Goal: Find specific page/section: Find specific page/section

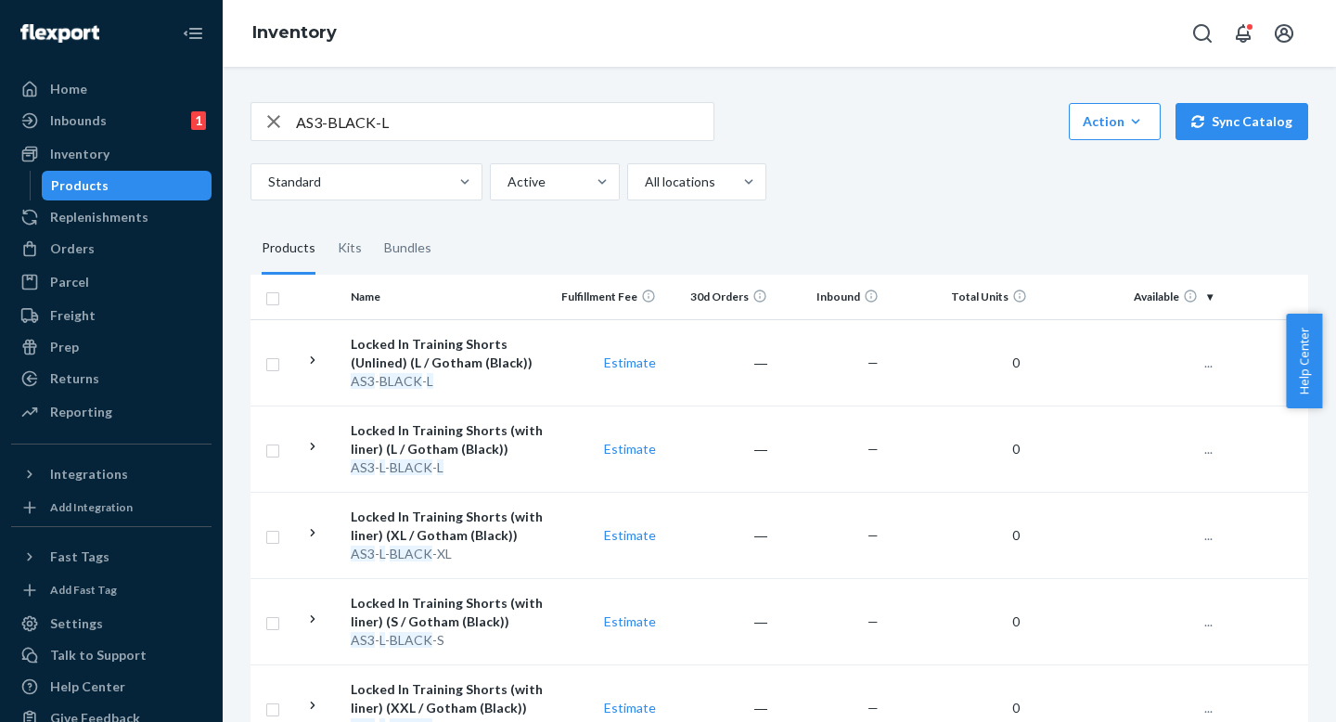
click at [869, 169] on div "Standard Active All locations" at bounding box center [772, 181] width 1044 height 37
click at [872, 126] on div "AS3-BLACK-L Action Create product Create kit or bundle Bulk create products Bul…" at bounding box center [779, 121] width 1058 height 39
click at [520, 125] on input "AS3-BLACK-L" at bounding box center [504, 121] width 417 height 37
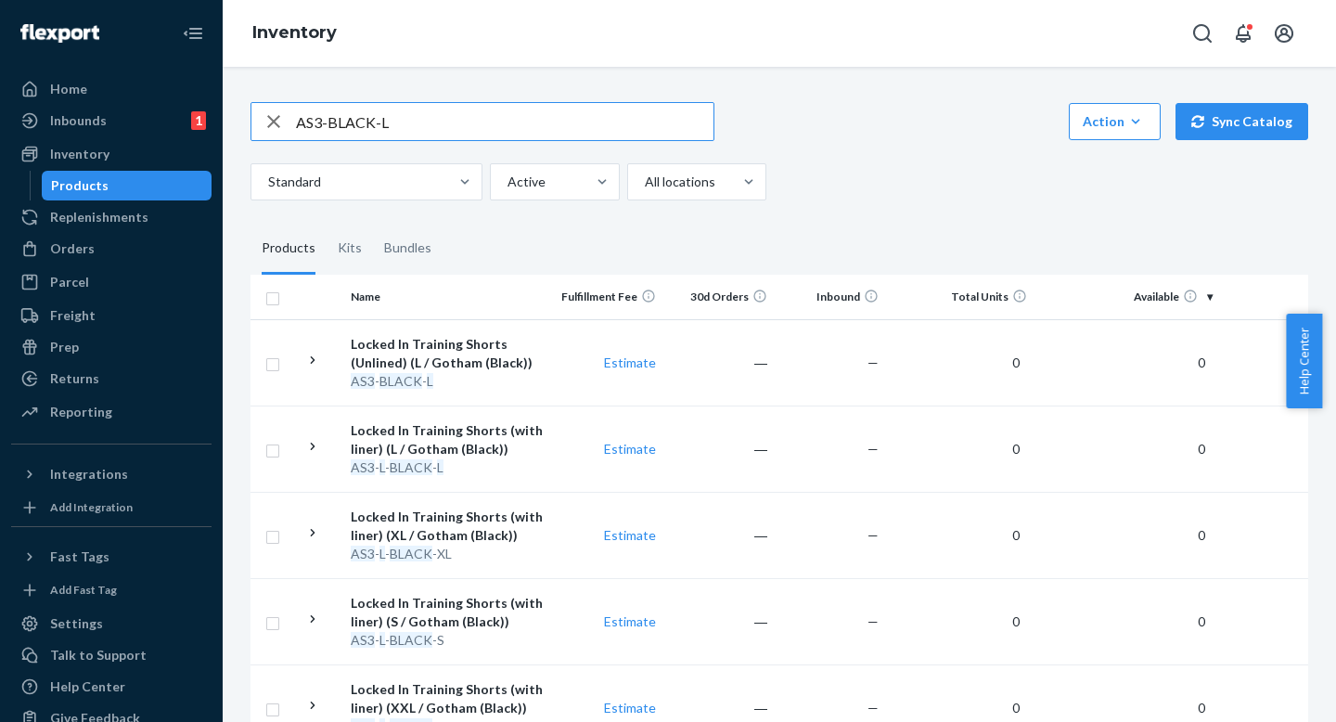
paste input "UBX-DARKGRAY-S"
type input "UBX-DARKGRAY-S"
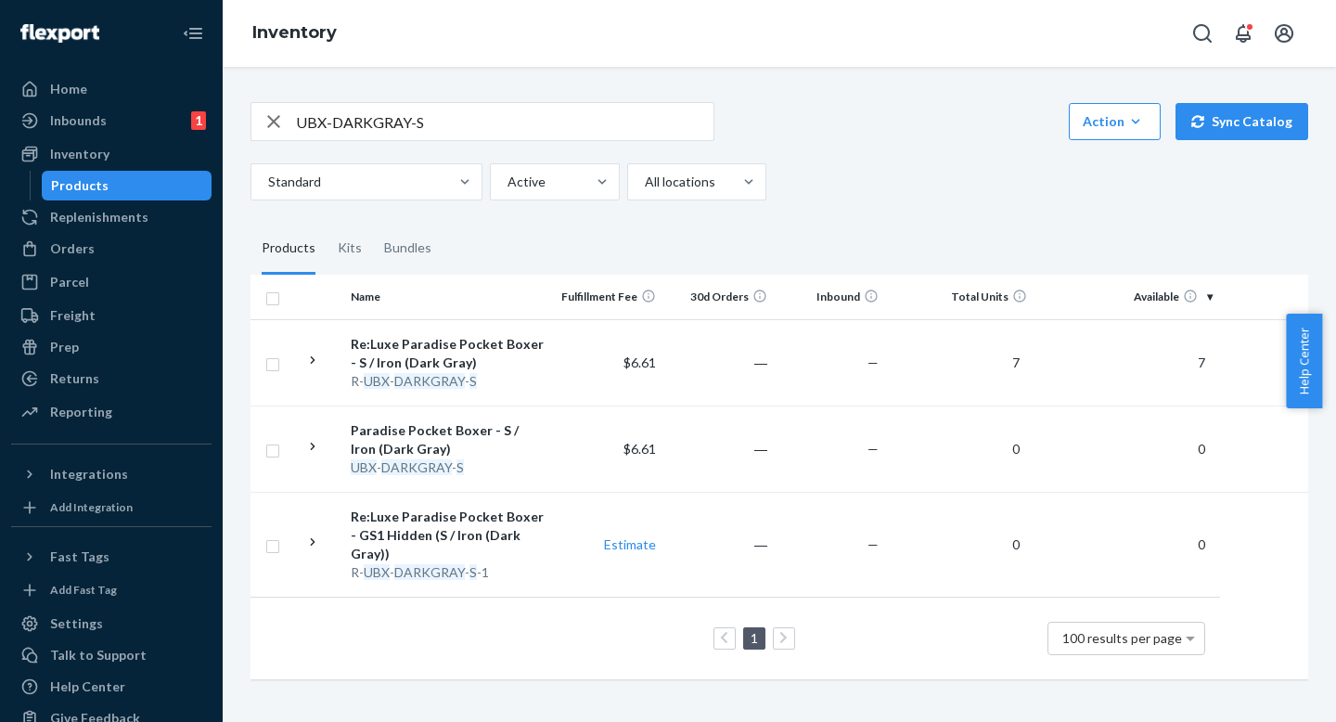
click at [968, 209] on div "UBX-DARKGRAY-S Action Create product Create kit or bundle Bulk create products …" at bounding box center [779, 389] width 1085 height 618
click at [968, 229] on fieldset "Products Kits Bundles" at bounding box center [779, 249] width 1058 height 52
click at [964, 196] on div "Standard Active All locations" at bounding box center [772, 181] width 1044 height 37
click at [529, 123] on input "UBX-DARKGRAY-S" at bounding box center [504, 121] width 417 height 37
drag, startPoint x: 931, startPoint y: 225, endPoint x: 930, endPoint y: 171, distance: 54.7
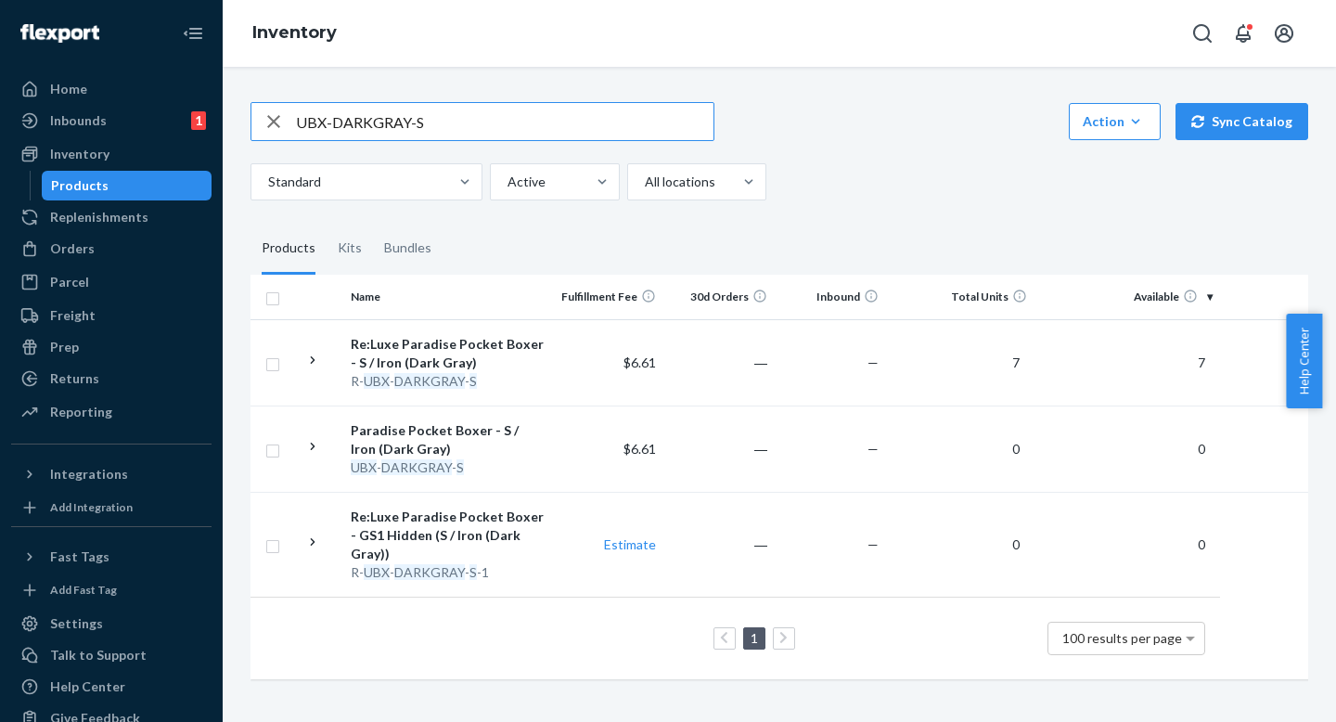
click at [930, 224] on fieldset "Products Kits Bundles" at bounding box center [779, 249] width 1058 height 52
drag, startPoint x: 930, startPoint y: 171, endPoint x: 930, endPoint y: 184, distance: 13.0
click at [930, 167] on div "Standard Active All locations" at bounding box center [772, 181] width 1044 height 37
click at [930, 186] on div "Standard Active All locations" at bounding box center [772, 181] width 1044 height 37
click at [887, 215] on div "UBX-DARKGRAY-S Action Create product Create kit or bundle Bulk create products …" at bounding box center [779, 389] width 1085 height 618
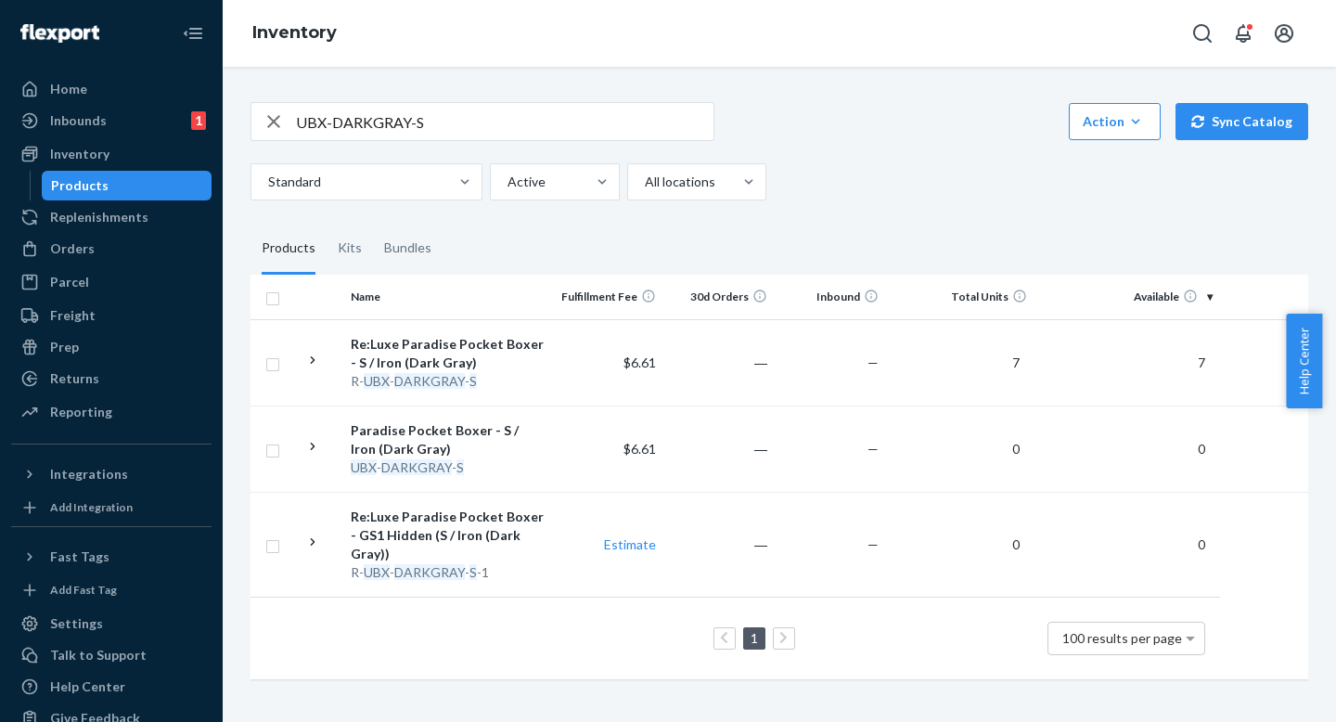
click at [887, 158] on div "UBX-DARKGRAY-S Action Create product Create kit or bundle Bulk create products …" at bounding box center [779, 151] width 1058 height 98
click at [563, 119] on input "UBX-DARKGRAY-S" at bounding box center [504, 121] width 417 height 37
drag, startPoint x: 905, startPoint y: 213, endPoint x: 905, endPoint y: 185, distance: 28.8
click at [905, 212] on div "UBX-DARKGRAY-S Action Create product Create kit or bundle Bulk create products …" at bounding box center [779, 389] width 1085 height 618
click at [905, 163] on div "Standard Active All locations" at bounding box center [772, 181] width 1044 height 37
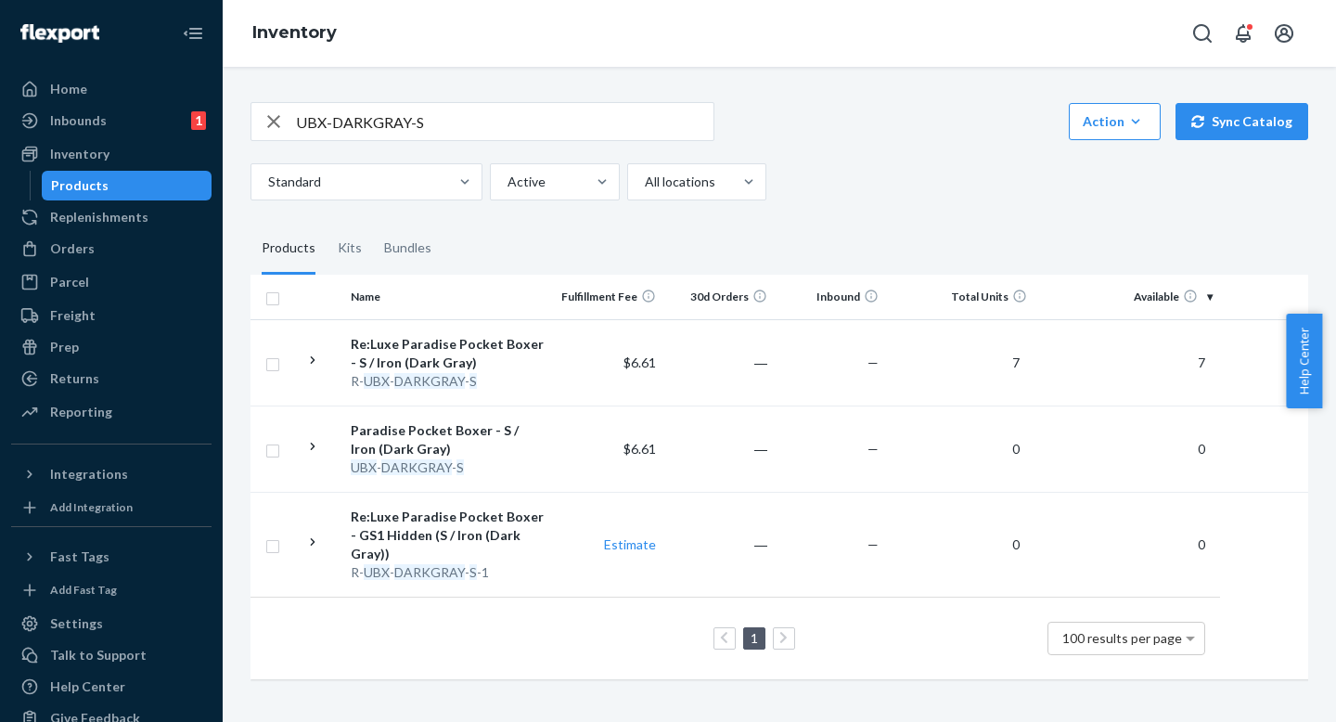
click at [827, 146] on div "UBX-DARKGRAY-S Action Create product Create kit or bundle Bulk create products …" at bounding box center [779, 151] width 1058 height 98
drag, startPoint x: 851, startPoint y: 168, endPoint x: 851, endPoint y: 186, distance: 18.6
click at [851, 171] on div "Standard Active All locations" at bounding box center [772, 181] width 1044 height 37
click at [851, 191] on div "Standard Active All locations" at bounding box center [772, 181] width 1044 height 37
click at [840, 225] on fieldset "Products Kits Bundles" at bounding box center [779, 249] width 1058 height 52
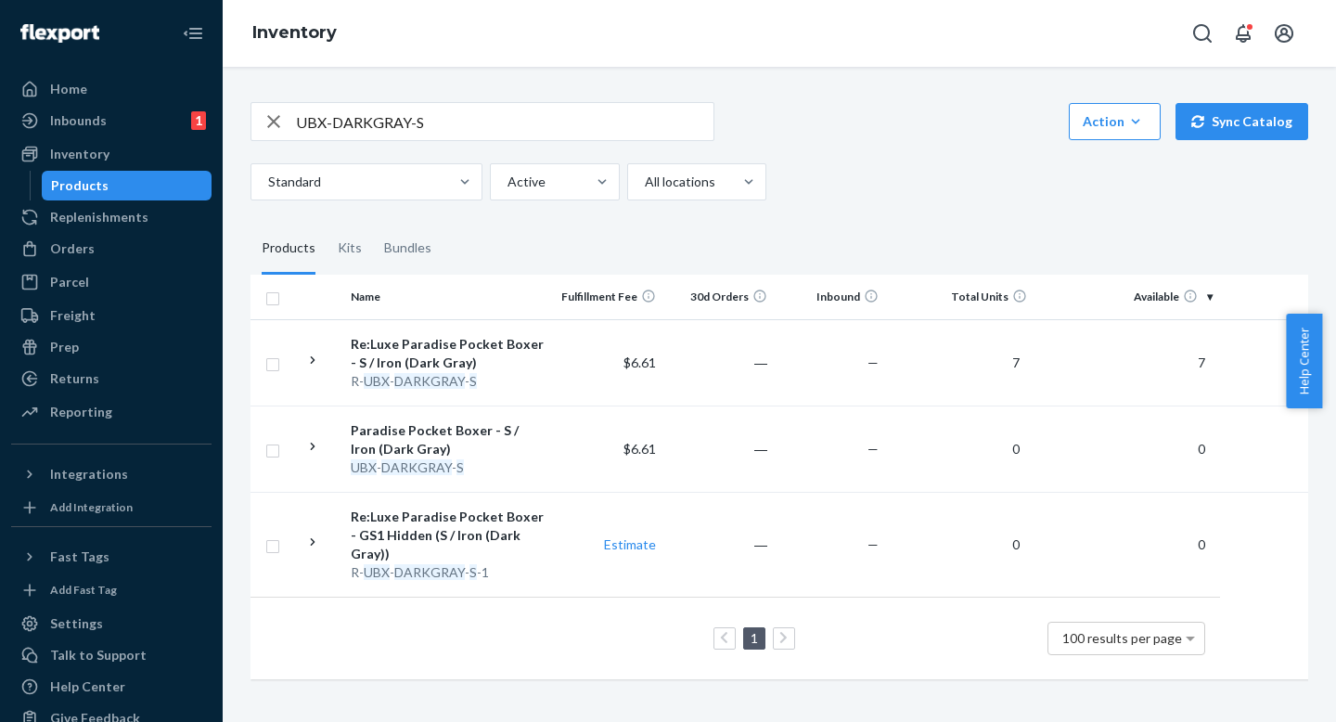
click at [840, 213] on div "UBX-DARKGRAY-S Action Create product Create kit or bundle Bulk create products …" at bounding box center [779, 389] width 1085 height 618
click at [839, 223] on fieldset "Products Kits Bundles" at bounding box center [779, 249] width 1058 height 52
click at [520, 118] on input "UBX-DARKGRAY-S" at bounding box center [504, 121] width 417 height 37
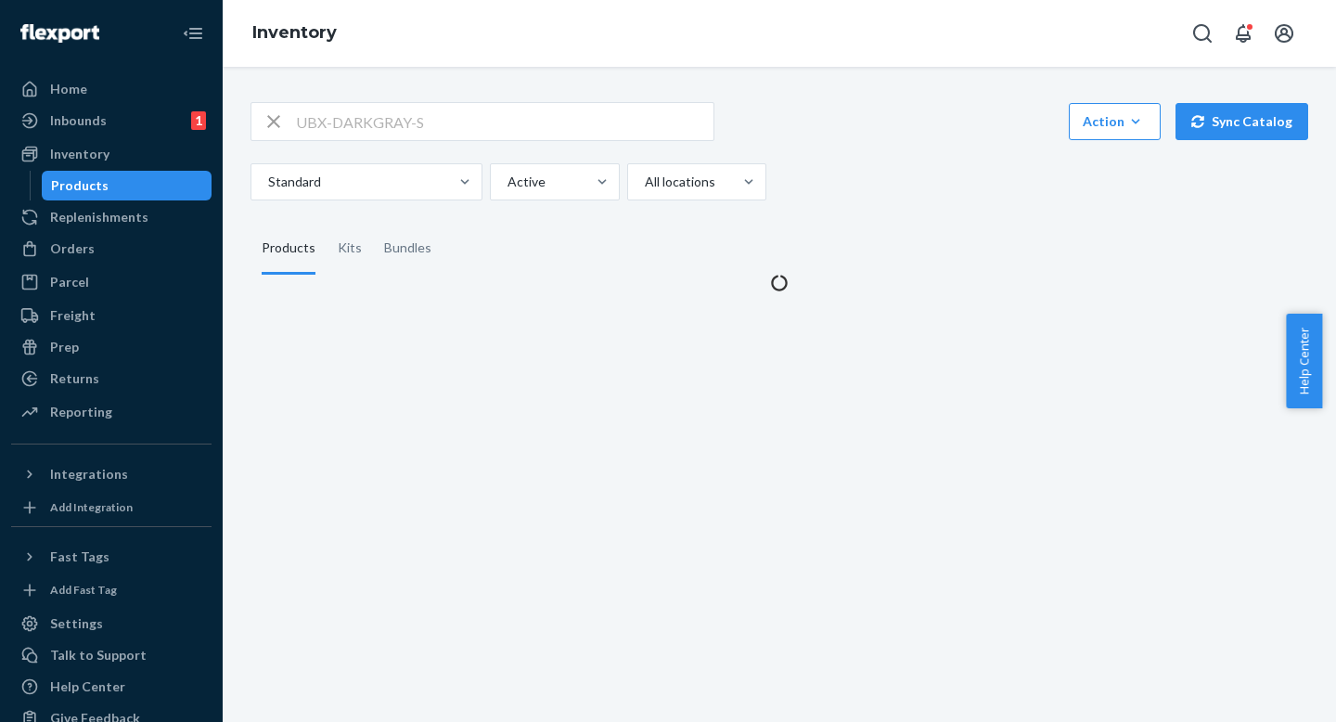
click at [889, 193] on div "Standard Active All locations" at bounding box center [772, 181] width 1044 height 37
click at [889, 209] on div "UBX-DARKGRAY-S Action Create product Create kit or bundle Bulk create products …" at bounding box center [779, 186] width 1085 height 212
